Goal: Obtain resource: Obtain resource

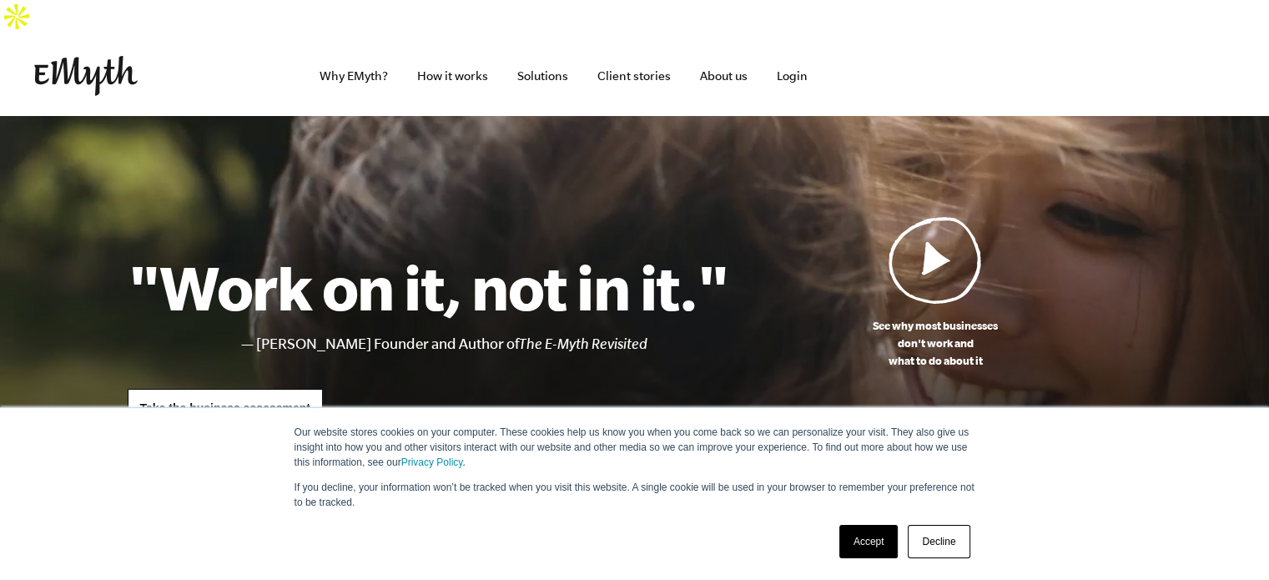
click at [941, 224] on img at bounding box center [934, 260] width 93 height 88
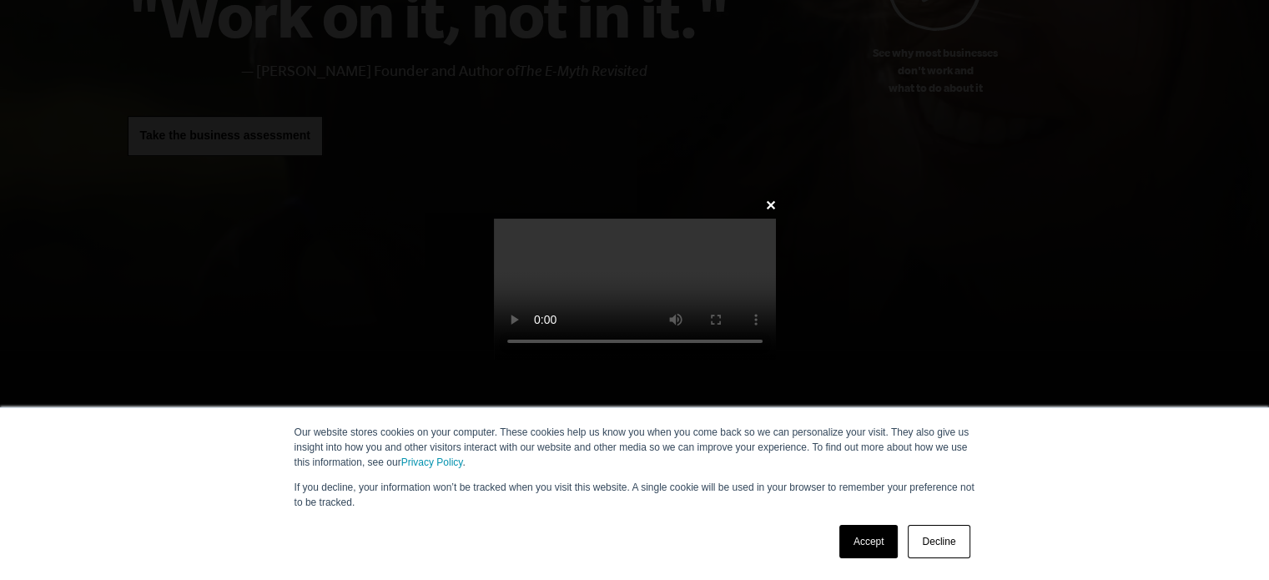
click at [651, 219] on video at bounding box center [635, 289] width 282 height 141
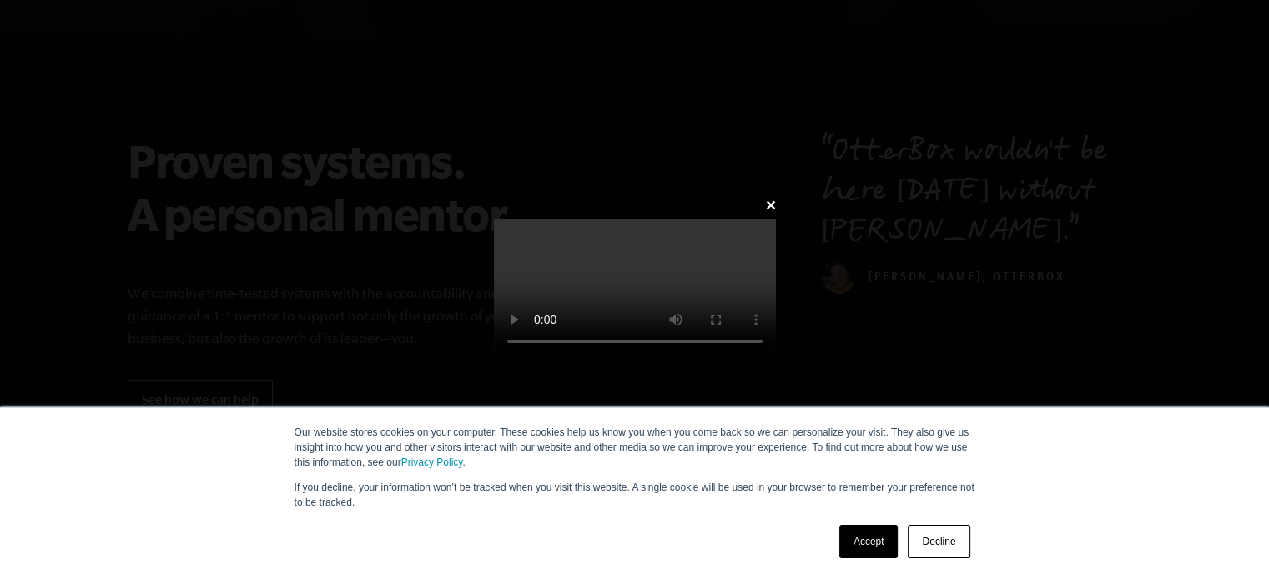
scroll to position [689, 0]
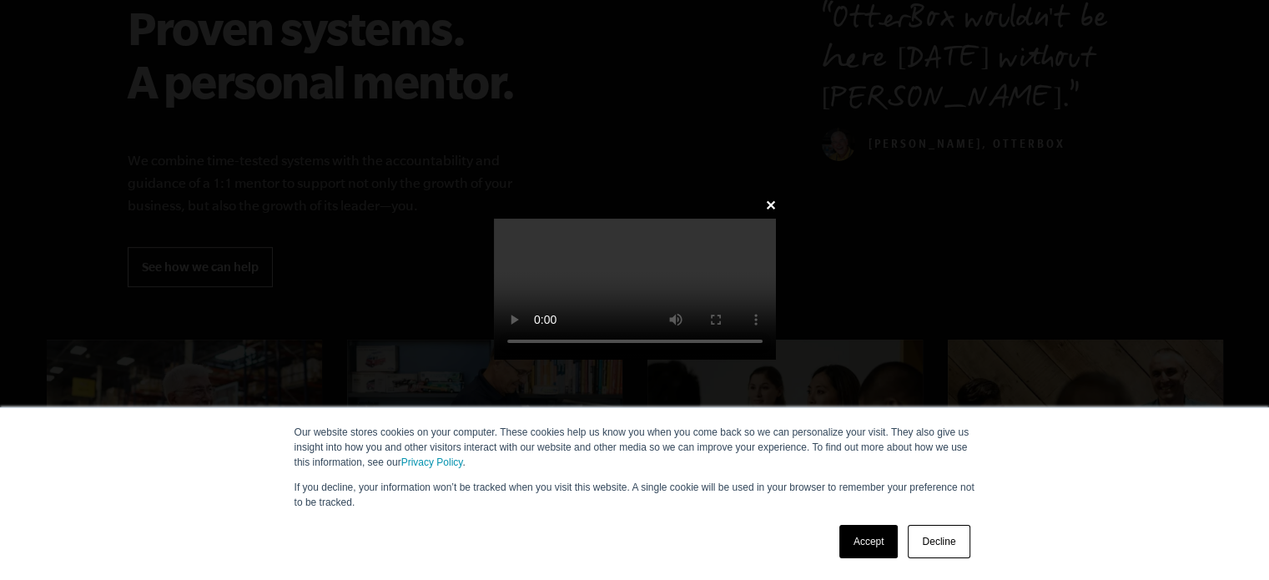
click at [927, 544] on link "Decline" at bounding box center [939, 541] width 62 height 33
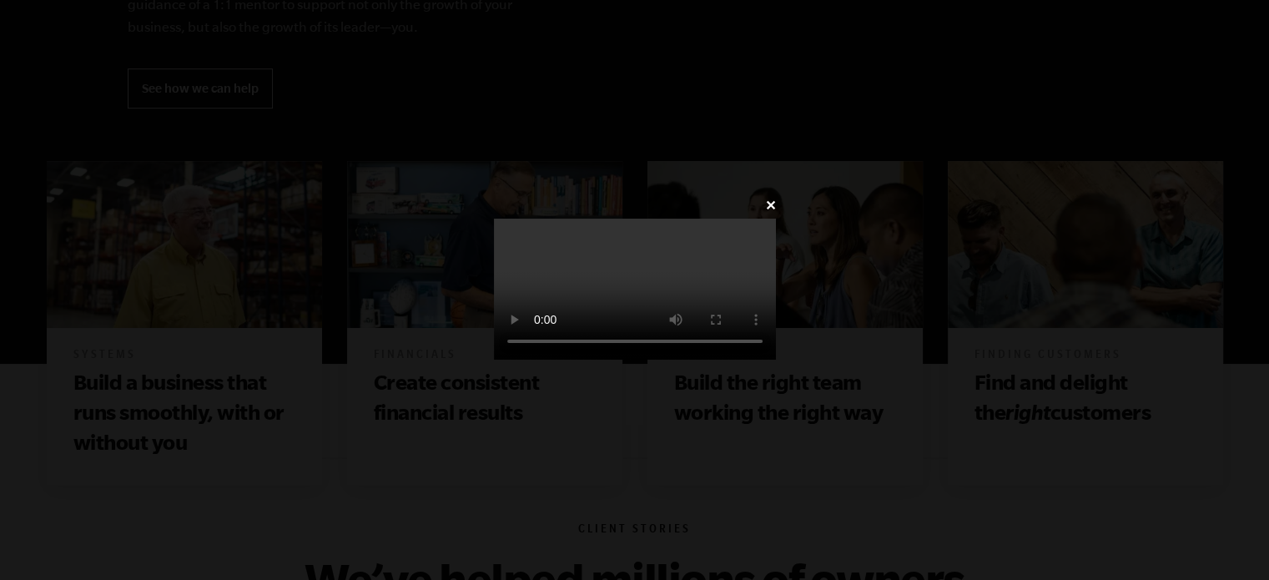
scroll to position [891, 0]
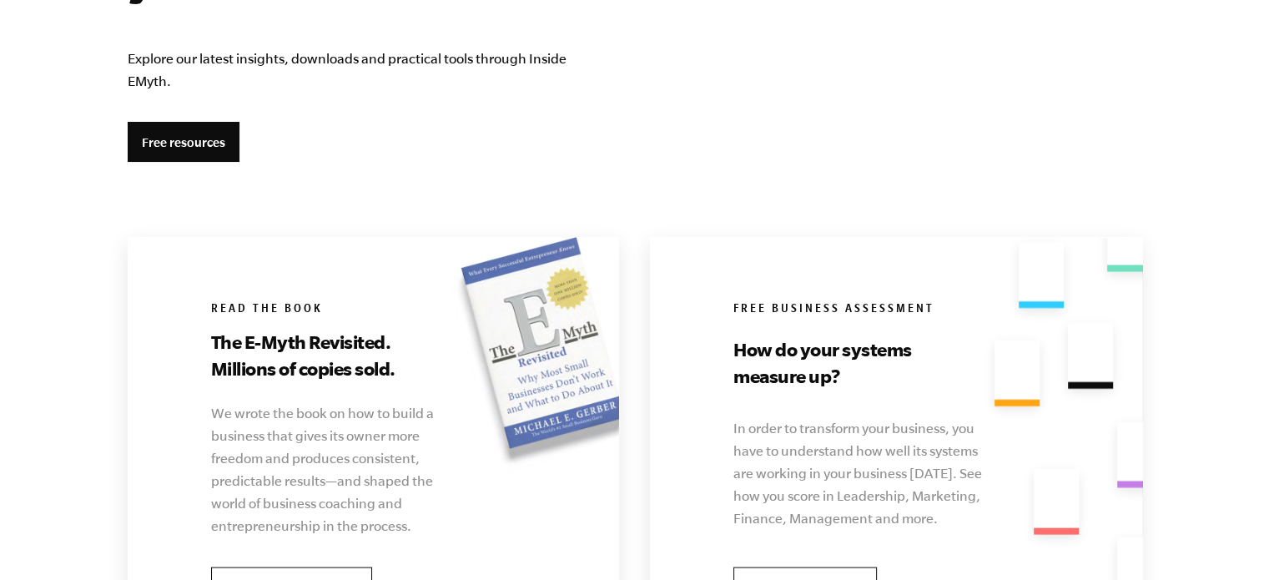
scroll to position [3150, 0]
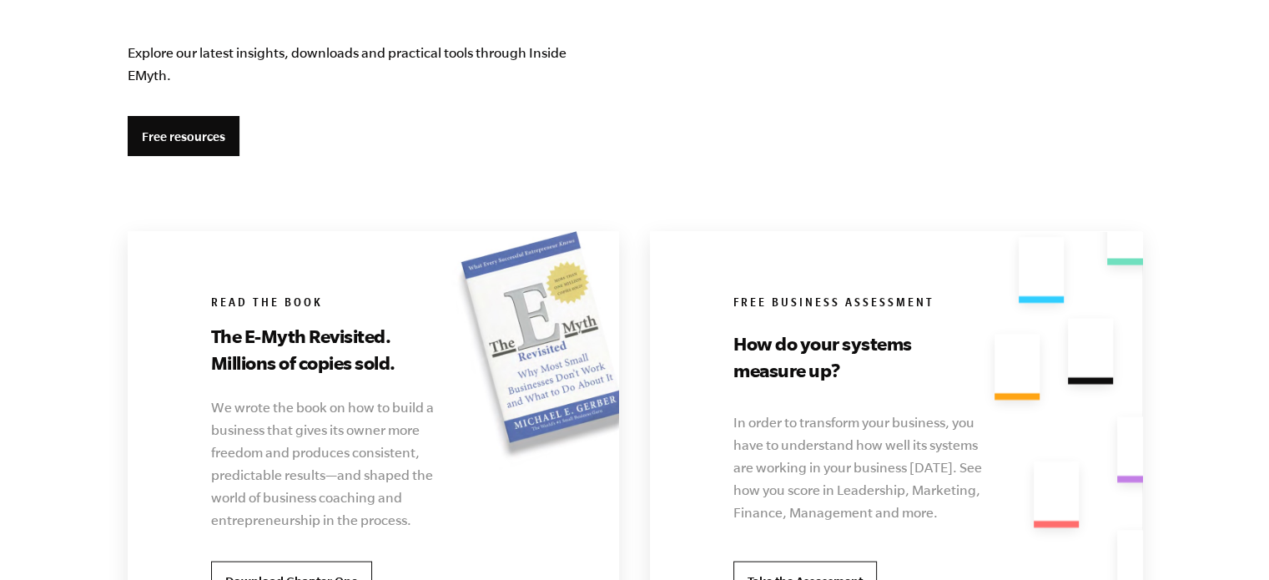
click at [204, 119] on section "Want a self-sufficient business—and a life you love? Explore our latest insight…" at bounding box center [635, 251] width 1054 height 825
click at [203, 116] on link "Free resources" at bounding box center [184, 136] width 112 height 40
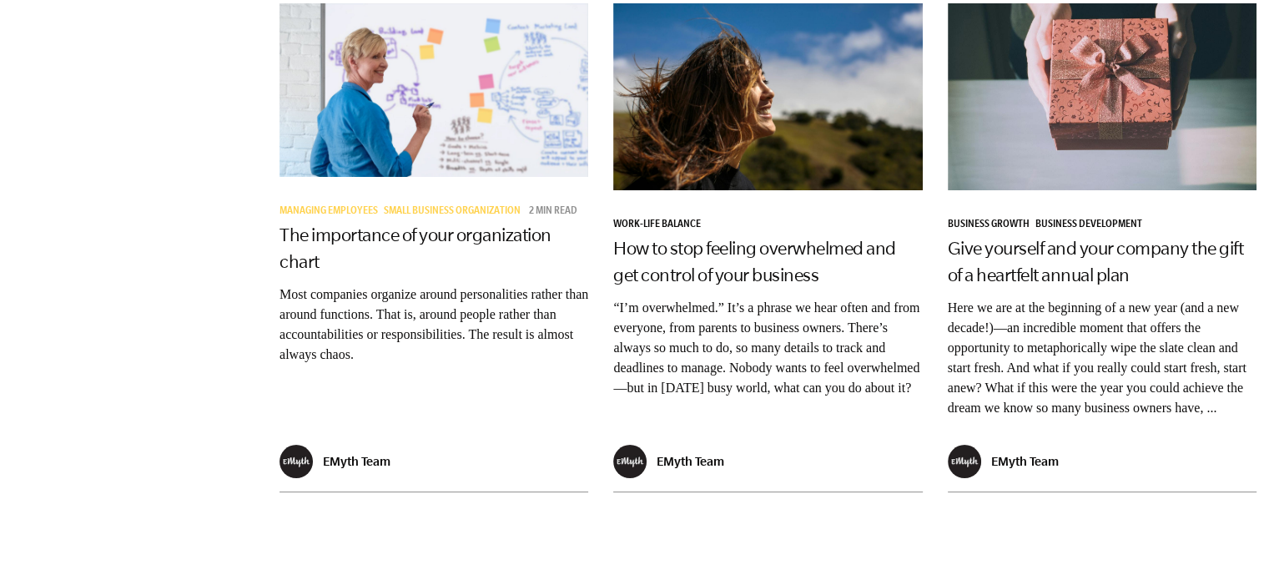
scroll to position [3142, 0]
